Goal: Task Accomplishment & Management: Use online tool/utility

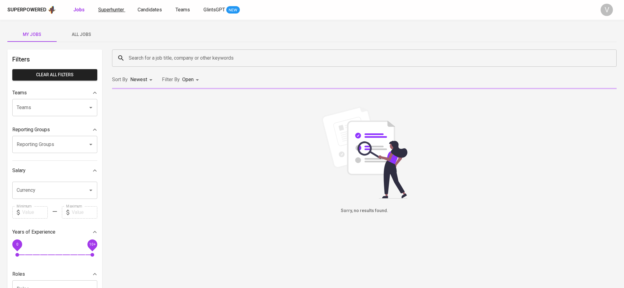
click at [109, 8] on span "Superhunter" at bounding box center [111, 10] width 26 height 6
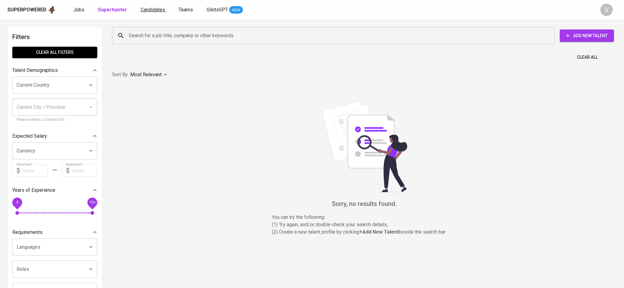
click at [153, 9] on span "Candidates" at bounding box center [153, 10] width 24 height 6
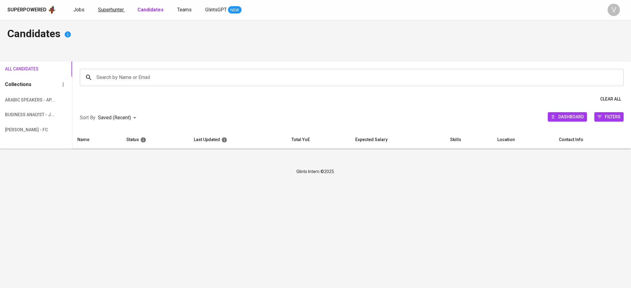
click at [116, 9] on span "Superhunter" at bounding box center [111, 10] width 26 height 6
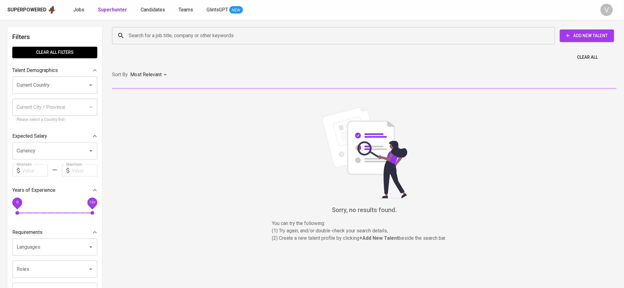
click at [154, 34] on input "Search for a job title, company or other keywords" at bounding box center [335, 36] width 416 height 12
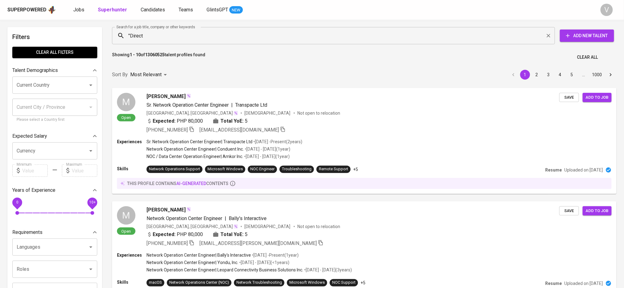
click at [181, 32] on input ""Direct" at bounding box center [335, 36] width 416 height 12
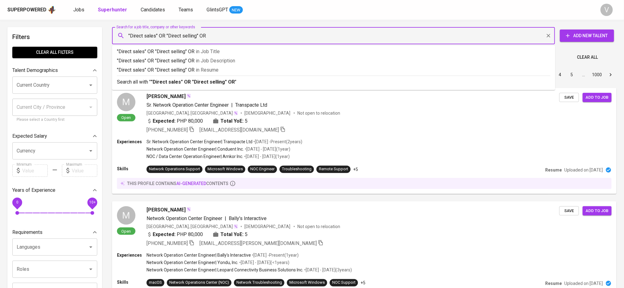
type input ""Direct sales" OR "Direct selling" OR"
click at [216, 35] on input """ at bounding box center [335, 36] width 416 height 12
click at [213, 37] on input """ at bounding box center [335, 36] width 416 height 12
click at [213, 35] on input """ at bounding box center [335, 36] width 416 height 12
type input """
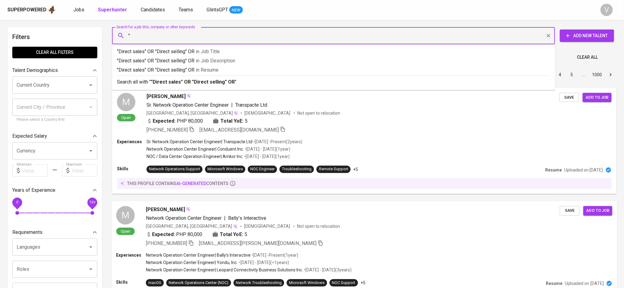
click at [212, 38] on input """ at bounding box center [335, 36] width 416 height 12
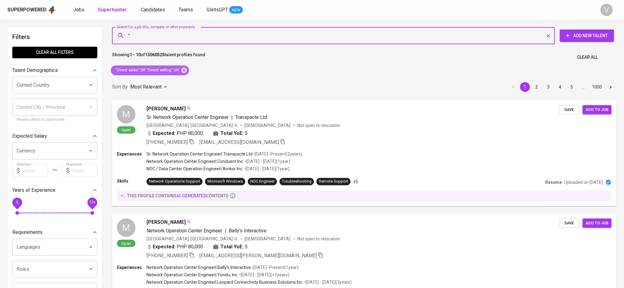
click at [176, 71] on span ""Direct sales" OR "Direct selling" OR" at bounding box center [147, 70] width 72 height 6
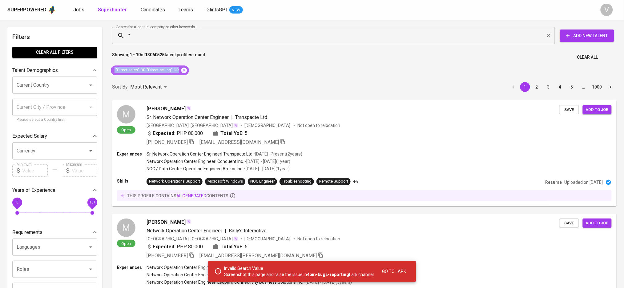
click at [184, 71] on icon at bounding box center [184, 70] width 6 height 6
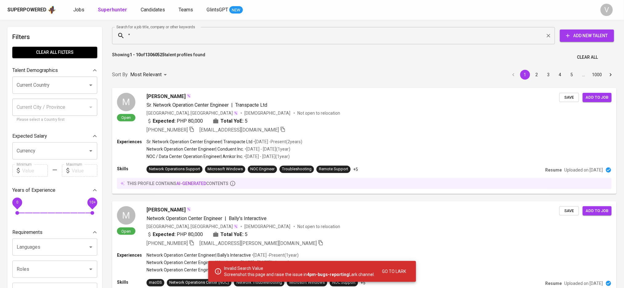
click at [164, 36] on input """ at bounding box center [335, 36] width 416 height 12
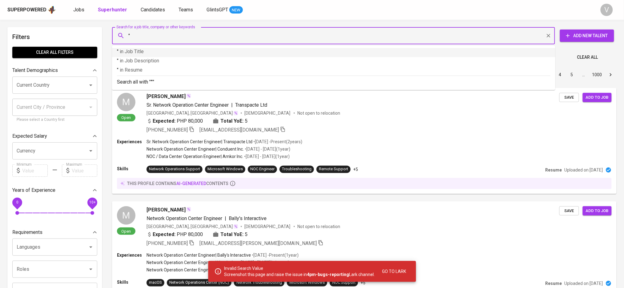
click at [163, 41] on input """ at bounding box center [335, 36] width 416 height 12
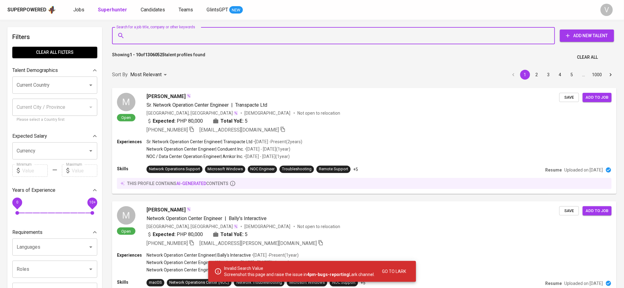
paste input ""Direct sales" OR "Direct selling" OR"
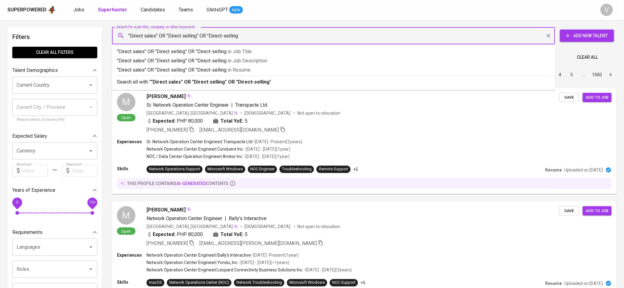
type input ""Direct sales" OR "Direct selling" OR "Direct-selling""
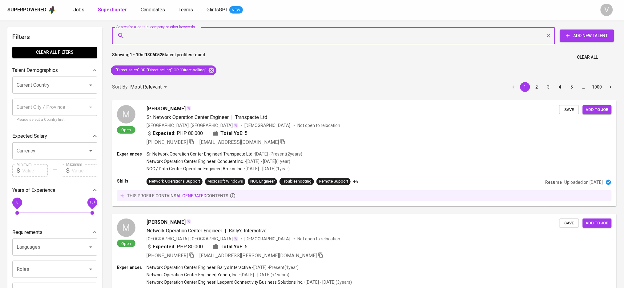
click at [67, 84] on input "Current Country" at bounding box center [46, 85] width 62 height 12
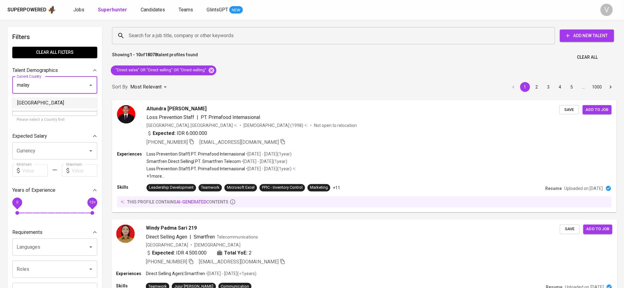
drag, startPoint x: 20, startPoint y: 104, endPoint x: 295, endPoint y: 288, distance: 330.9
click at [20, 104] on li "[GEOGRAPHIC_DATA]" at bounding box center [54, 103] width 85 height 11
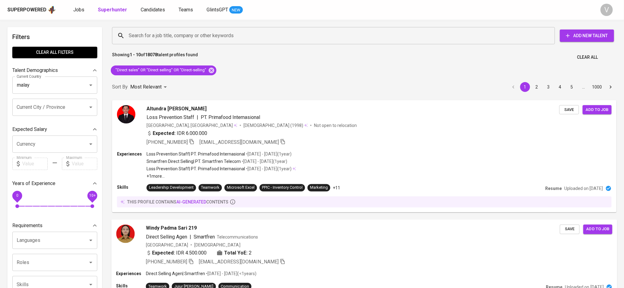
type input "[GEOGRAPHIC_DATA]"
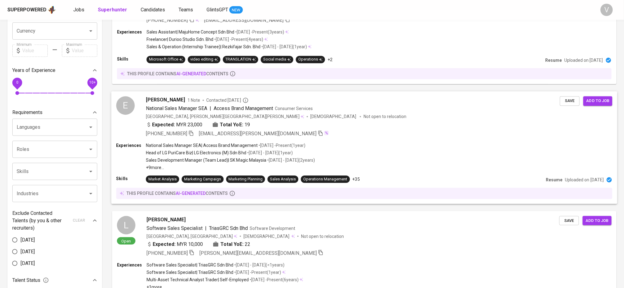
scroll to position [103, 0]
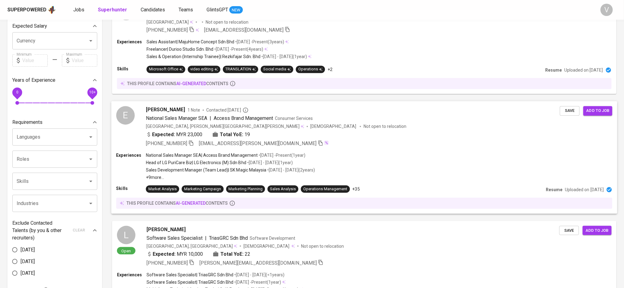
click at [159, 111] on span "[PERSON_NAME]" at bounding box center [165, 109] width 39 height 7
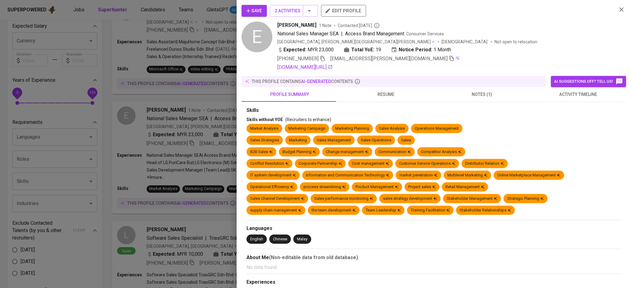
scroll to position [103, 0]
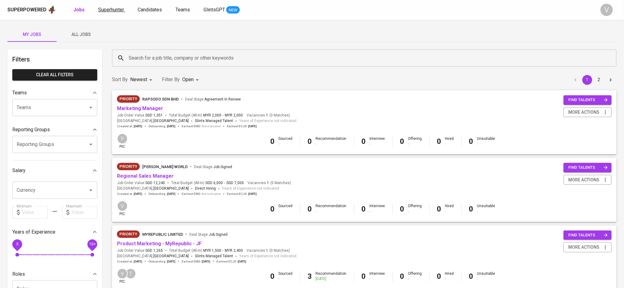
click at [115, 10] on span "Superhunter" at bounding box center [111, 10] width 26 height 6
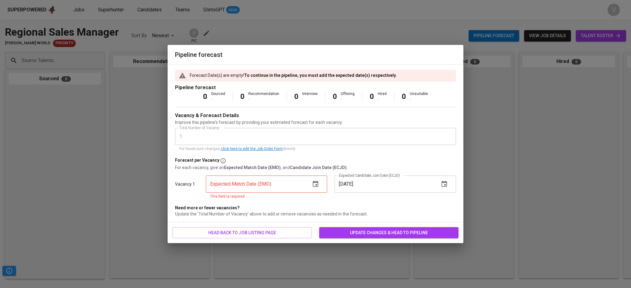
click at [313, 184] on icon "button" at bounding box center [315, 184] width 6 height 6
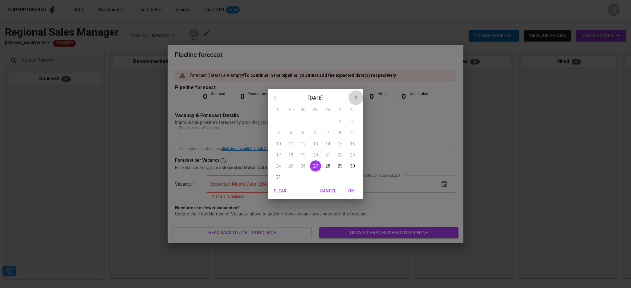
click at [356, 100] on icon "button" at bounding box center [355, 97] width 7 height 7
click at [304, 167] on p "30" at bounding box center [302, 166] width 5 height 6
type input "09/30/2025"
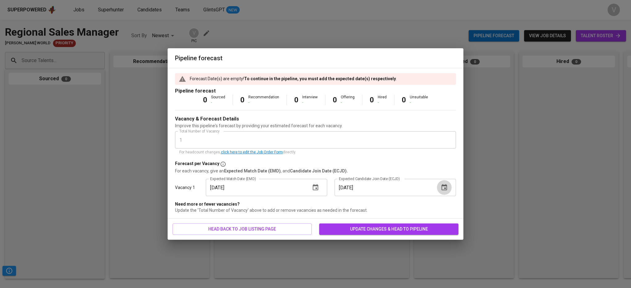
click at [445, 190] on icon "button" at bounding box center [443, 187] width 7 height 7
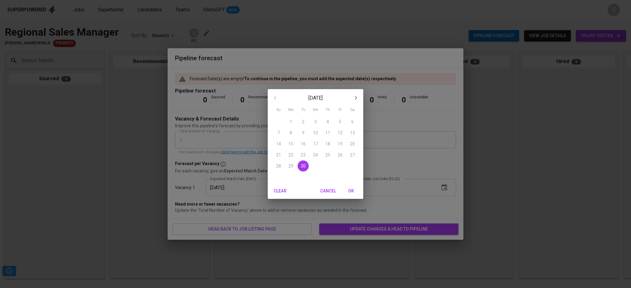
drag, startPoint x: 351, startPoint y: 101, endPoint x: 355, endPoint y: 100, distance: 4.0
click at [355, 100] on icon "button" at bounding box center [355, 97] width 7 height 7
click at [341, 166] on p "31" at bounding box center [339, 166] width 5 height 6
type input "10/31/2025"
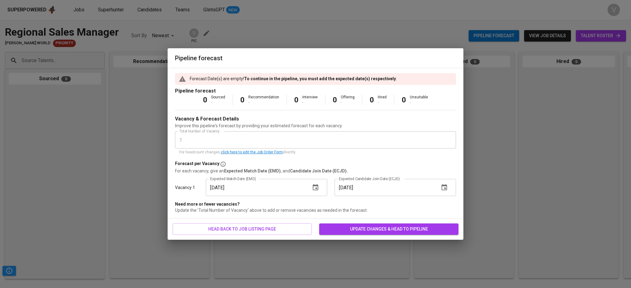
click at [357, 229] on span "update changes & head to pipeline" at bounding box center [388, 230] width 129 height 8
